Goal: Task Accomplishment & Management: Manage account settings

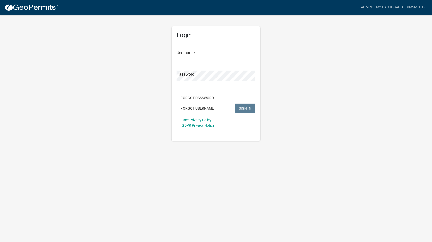
type input "kmsmith"
click at [244, 108] on span "SIGN IN" at bounding box center [245, 108] width 12 height 4
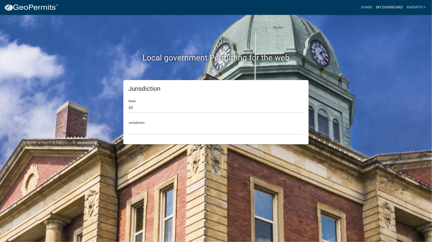
click at [391, 9] on link "My Dashboard" at bounding box center [389, 8] width 31 height 10
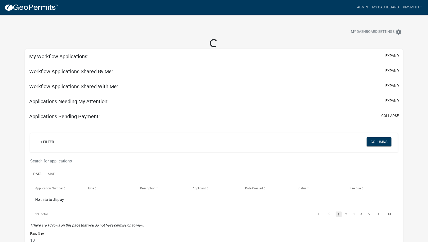
select select "2: 50"
